Goal: Navigation & Orientation: Find specific page/section

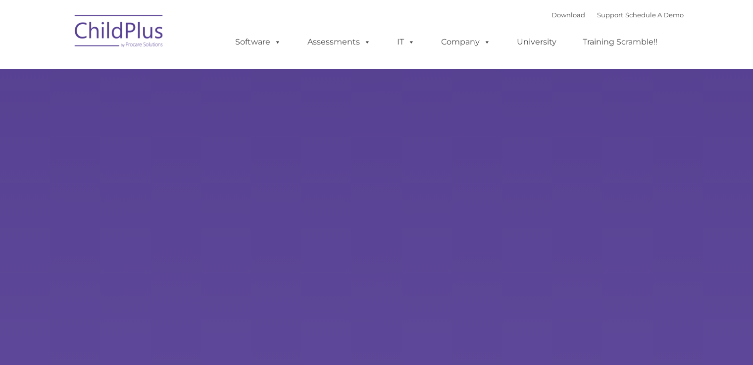
type input ""
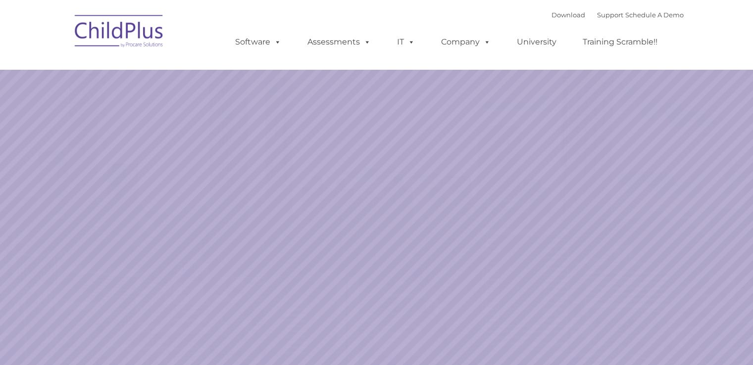
select select "MEDIUM"
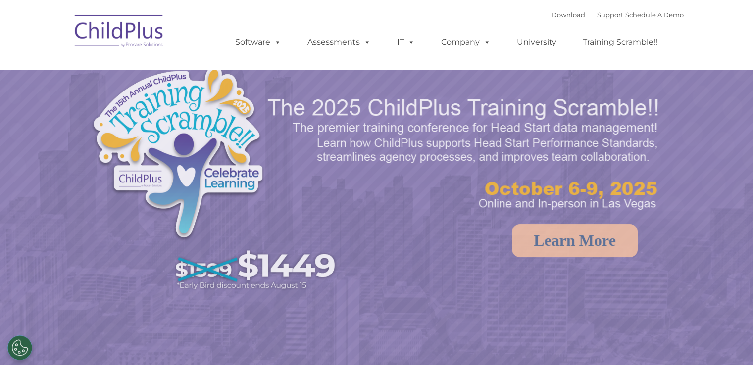
select select "MEDIUM"
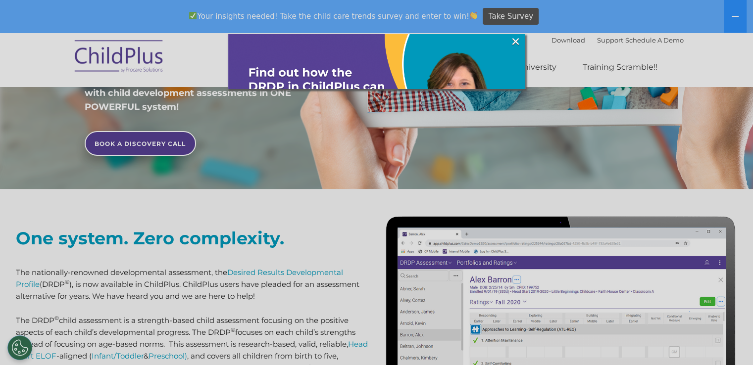
scroll to position [354, 0]
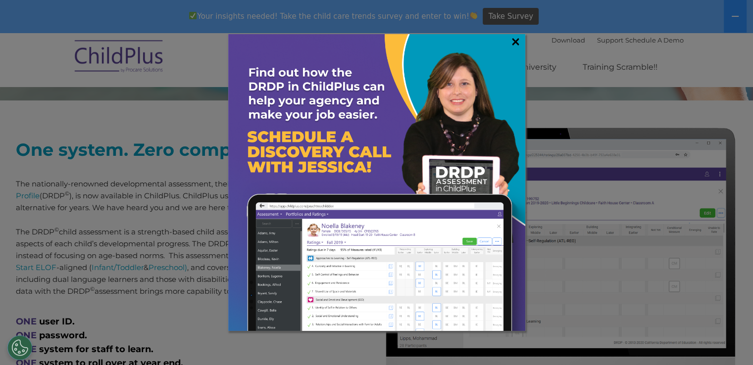
click at [515, 44] on link "×" at bounding box center [515, 42] width 11 height 10
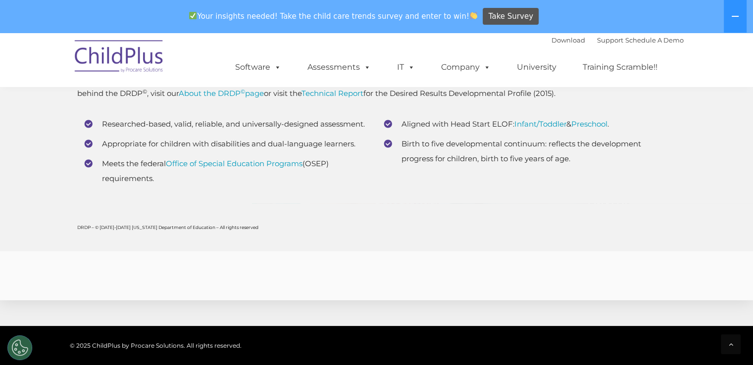
scroll to position [3929, 0]
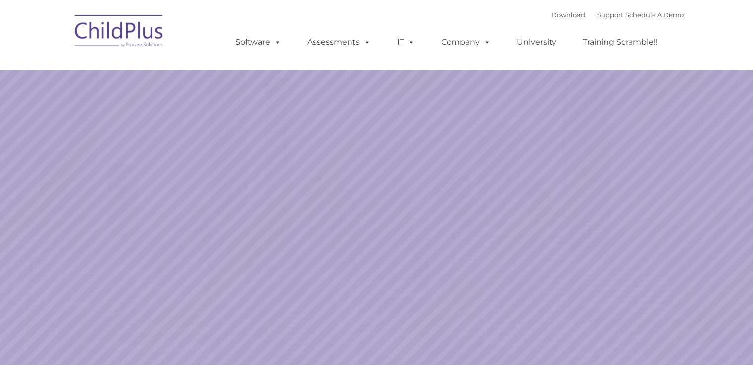
select select "MEDIUM"
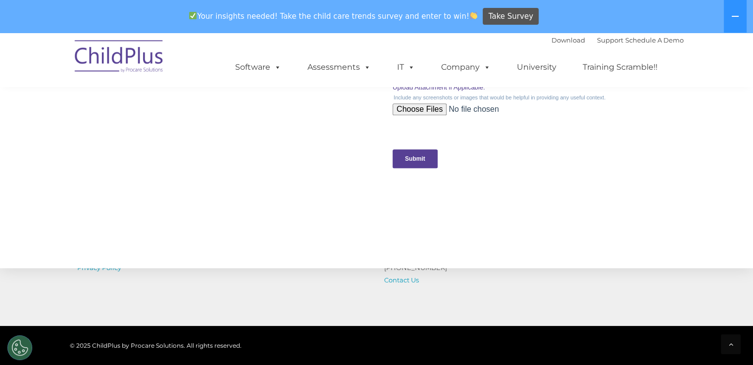
scroll to position [862, 0]
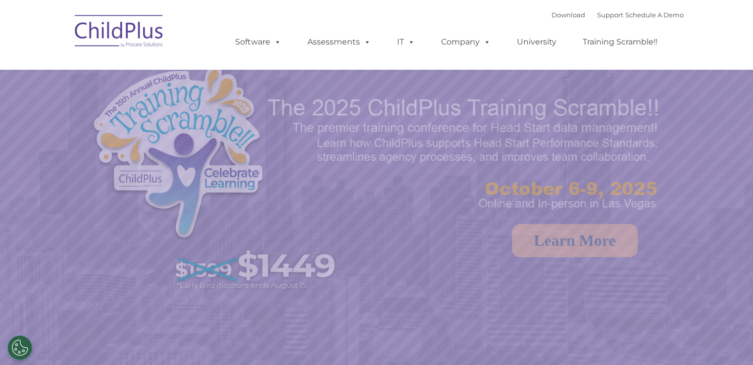
select select "MEDIUM"
